Goal: Check status: Check status

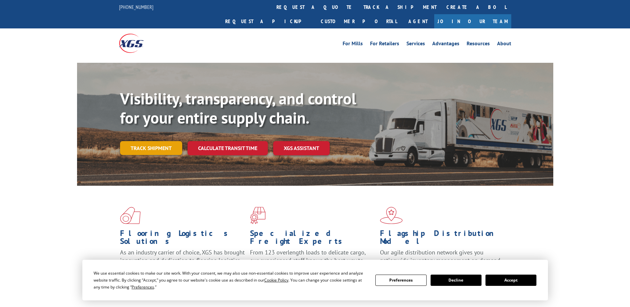
click at [156, 141] on link "Track shipment" at bounding box center [151, 148] width 62 height 14
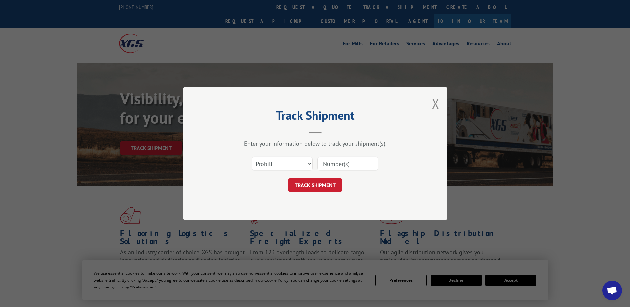
click at [339, 162] on input at bounding box center [347, 164] width 61 height 14
click at [289, 165] on select "Select category... Probill BOL PO" at bounding box center [282, 164] width 61 height 14
drag, startPoint x: 289, startPoint y: 165, endPoint x: 302, endPoint y: 165, distance: 13.2
click at [289, 165] on select "Select category... Probill BOL PO" at bounding box center [282, 164] width 61 height 14
click at [358, 164] on input at bounding box center [347, 164] width 61 height 14
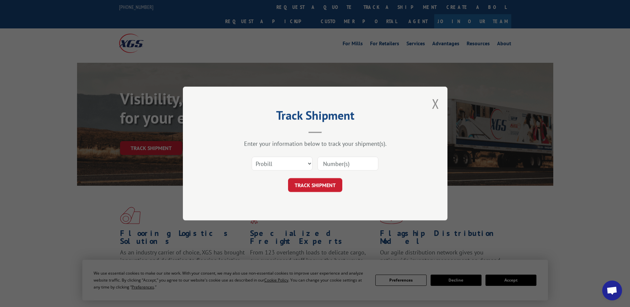
paste input "17228512"
type input "17228512"
click at [321, 180] on button "TRACK SHIPMENT" at bounding box center [315, 185] width 54 height 14
